Goal: Information Seeking & Learning: Find specific page/section

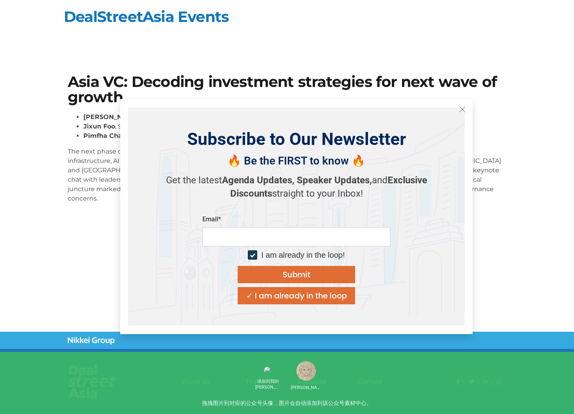
click at [552, 154] on section "Asia VC: Decoding investment strategies for next wave of growth Prashanth Praka…" at bounding box center [287, 142] width 574 height 182
click at [467, 110] on button "Close" at bounding box center [462, 109] width 13 height 13
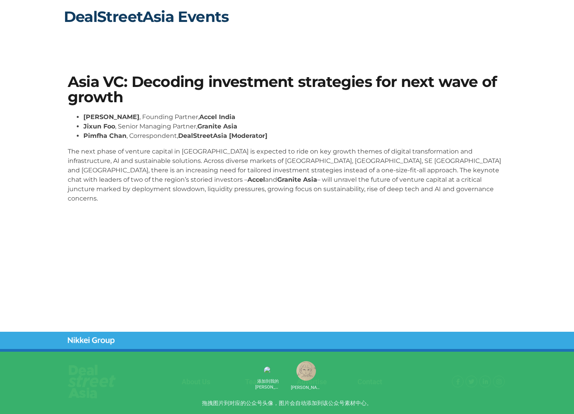
click at [101, 16] on link "DealStreetAsia Events" at bounding box center [146, 16] width 165 height 18
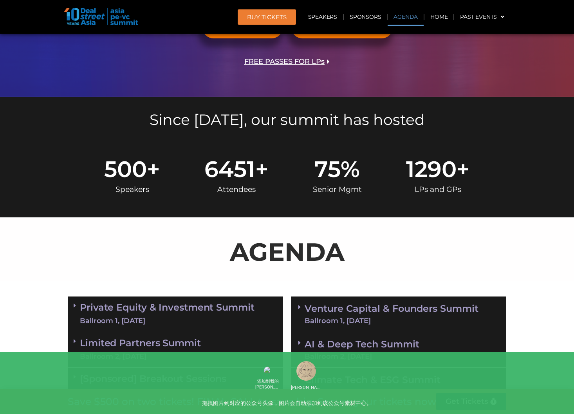
scroll to position [513, 0]
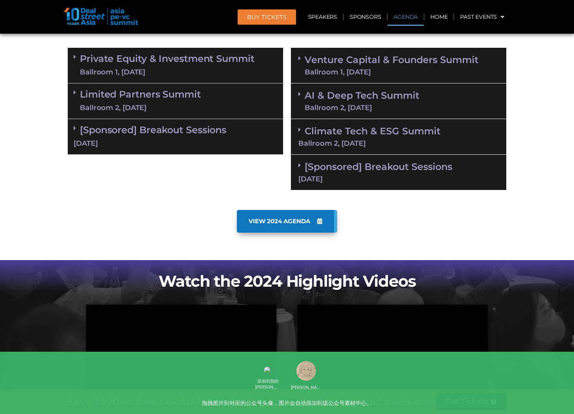
click at [189, 76] on div "Ballroom 1, [DATE]" at bounding box center [167, 72] width 175 height 10
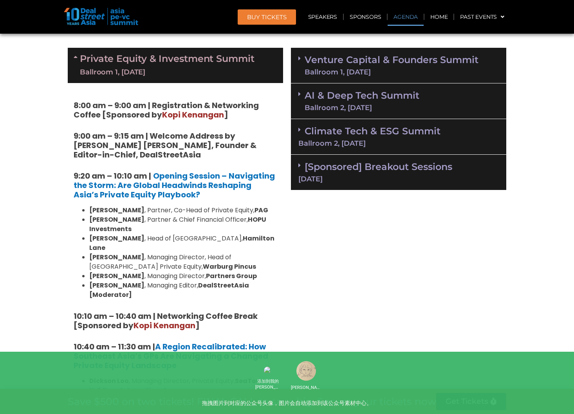
scroll to position [515, 0]
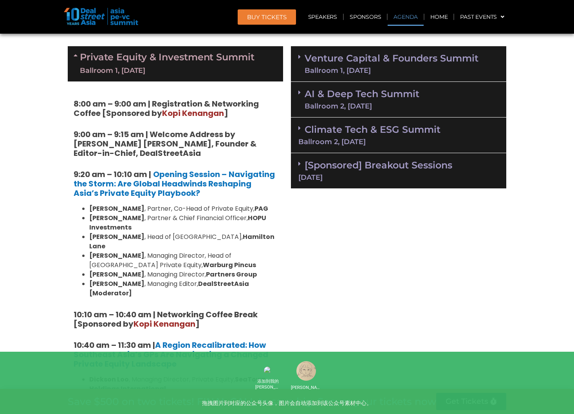
click at [357, 60] on link "Venture Capital & Founders​ Summit Ballroom 1, [DATE]" at bounding box center [392, 64] width 174 height 20
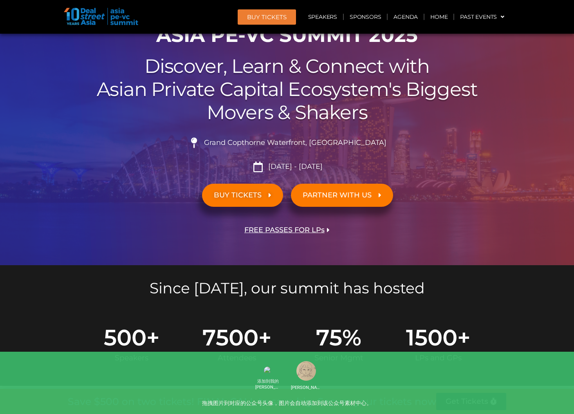
scroll to position [22, 0]
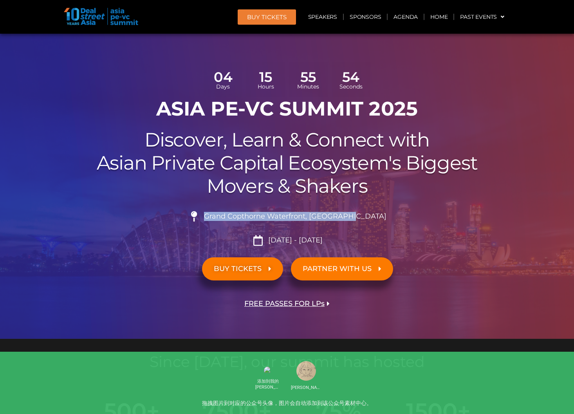
drag, startPoint x: 370, startPoint y: 216, endPoint x: 217, endPoint y: 219, distance: 152.9
click at [217, 219] on li "Grand Copthorne Waterfront, [GEOGRAPHIC_DATA]​" at bounding box center [287, 219] width 439 height 17
copy li "Grand Copthorne Waterfront, [GEOGRAPHIC_DATA]​"
